Goal: Find specific page/section: Find specific page/section

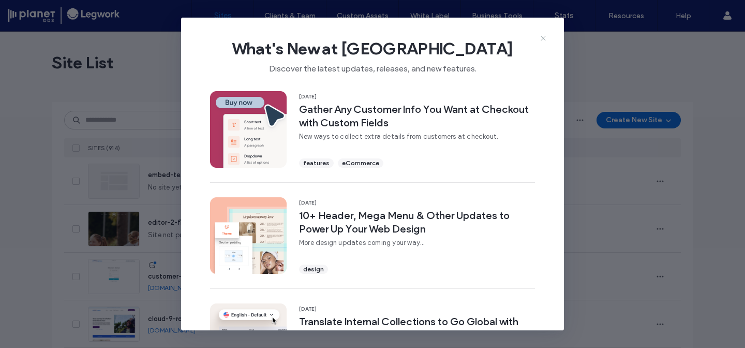
click at [542, 39] on use at bounding box center [543, 38] width 5 height 5
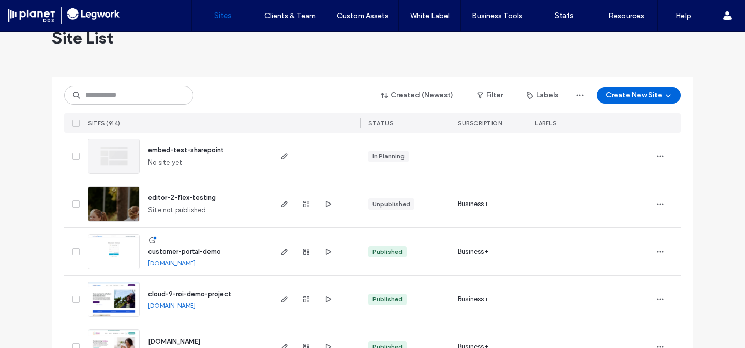
scroll to position [18, 0]
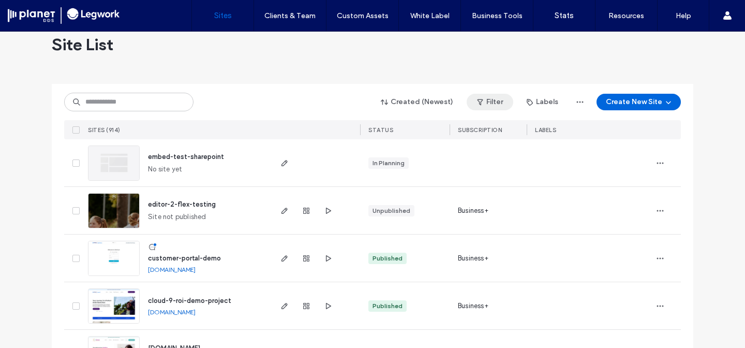
click at [490, 103] on button "Filter" at bounding box center [490, 102] width 47 height 17
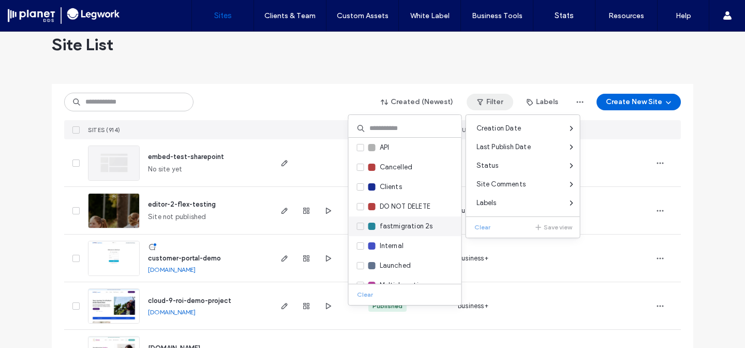
click at [380, 227] on span "fastmigration 2s" at bounding box center [406, 226] width 53 height 10
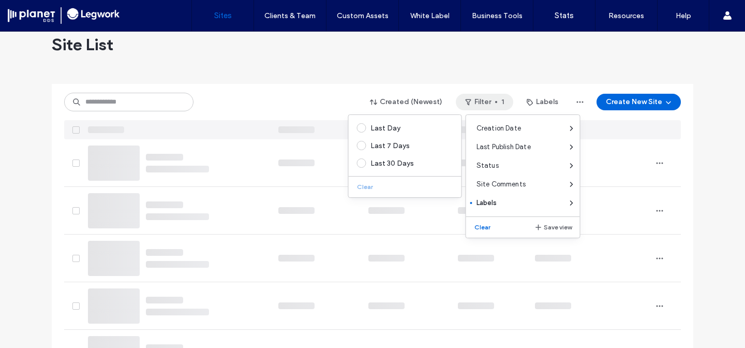
click at [378, 65] on div "Site List" at bounding box center [373, 44] width 642 height 62
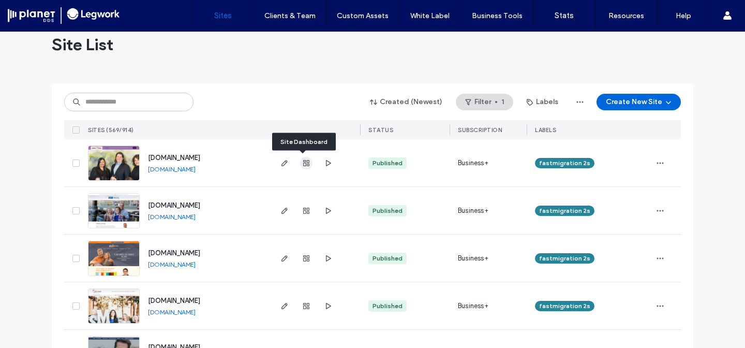
click at [303, 162] on use "button" at bounding box center [306, 163] width 6 height 6
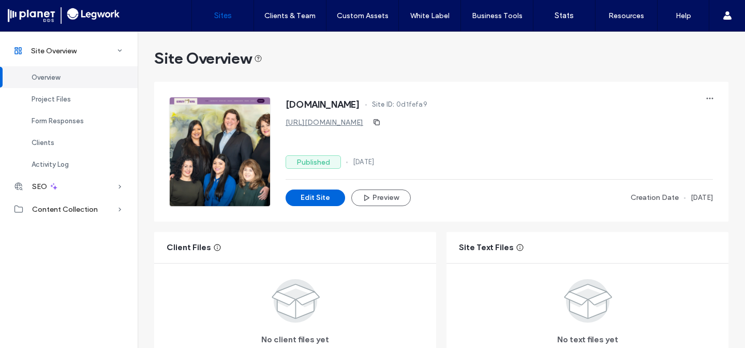
click at [214, 21] on link "Sites" at bounding box center [223, 15] width 62 height 31
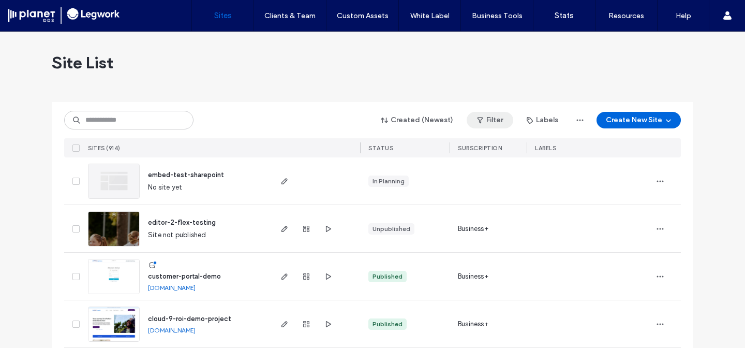
click at [487, 121] on button "Filter" at bounding box center [490, 120] width 47 height 17
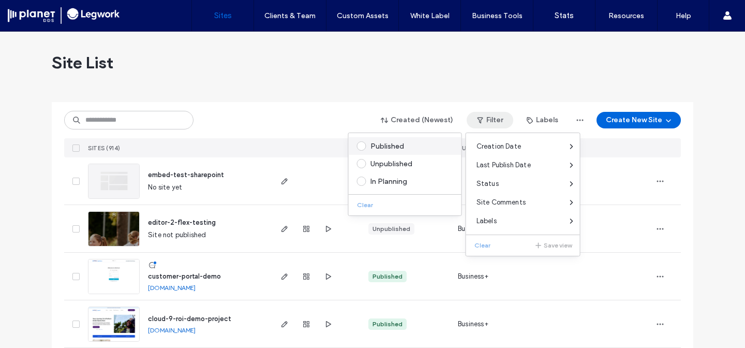
click at [378, 147] on div "Published" at bounding box center [410, 146] width 79 height 9
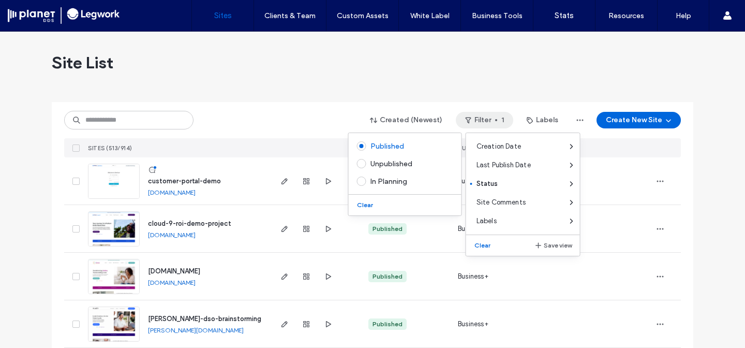
click at [329, 77] on div "Site List" at bounding box center [373, 63] width 642 height 62
